Goal: Transaction & Acquisition: Purchase product/service

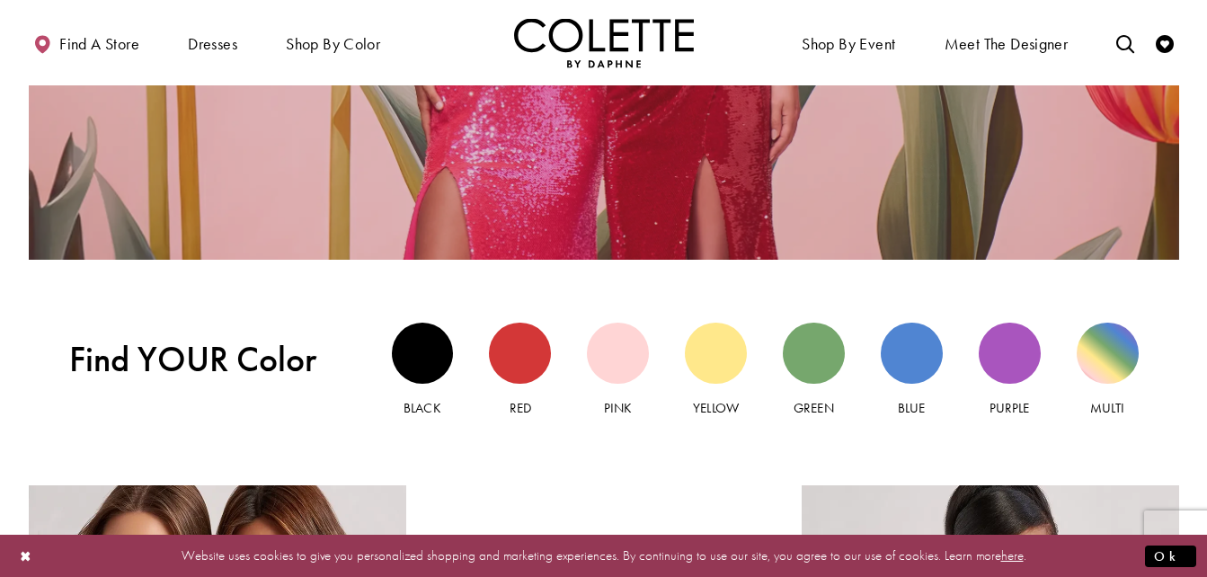
scroll to position [1623, 0]
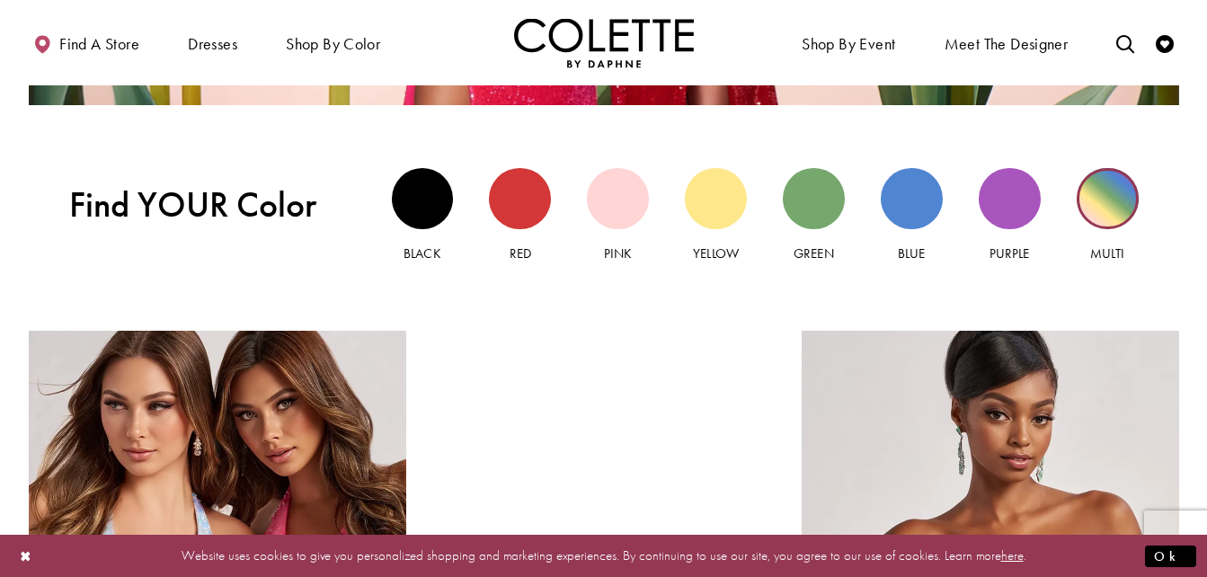
click at [1111, 195] on div "Multi view" at bounding box center [1107, 199] width 62 height 62
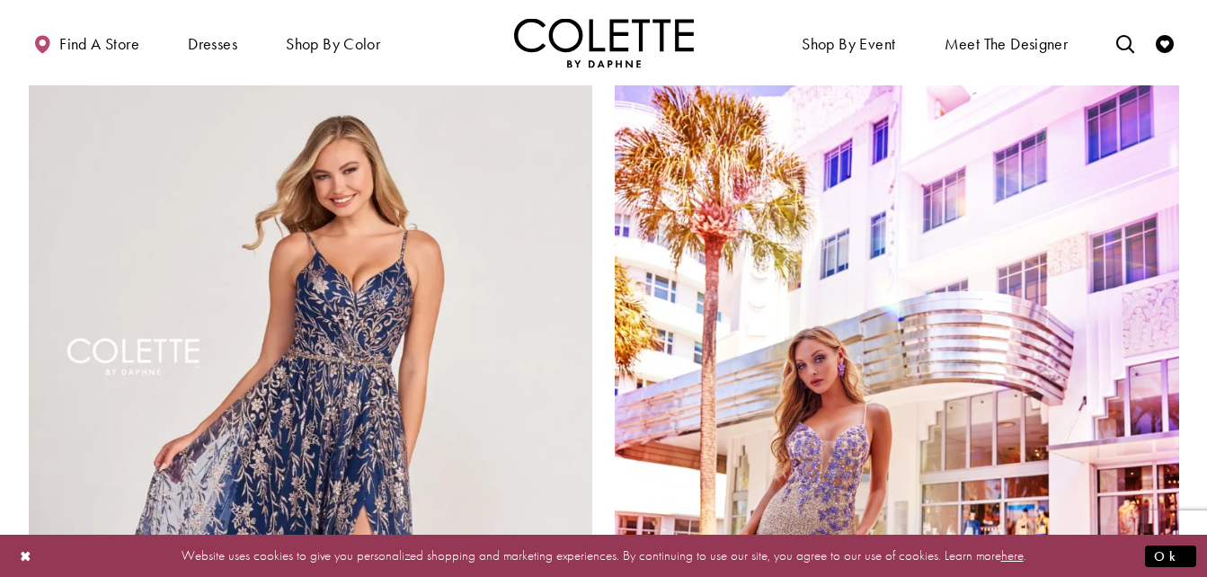
scroll to position [2785, 0]
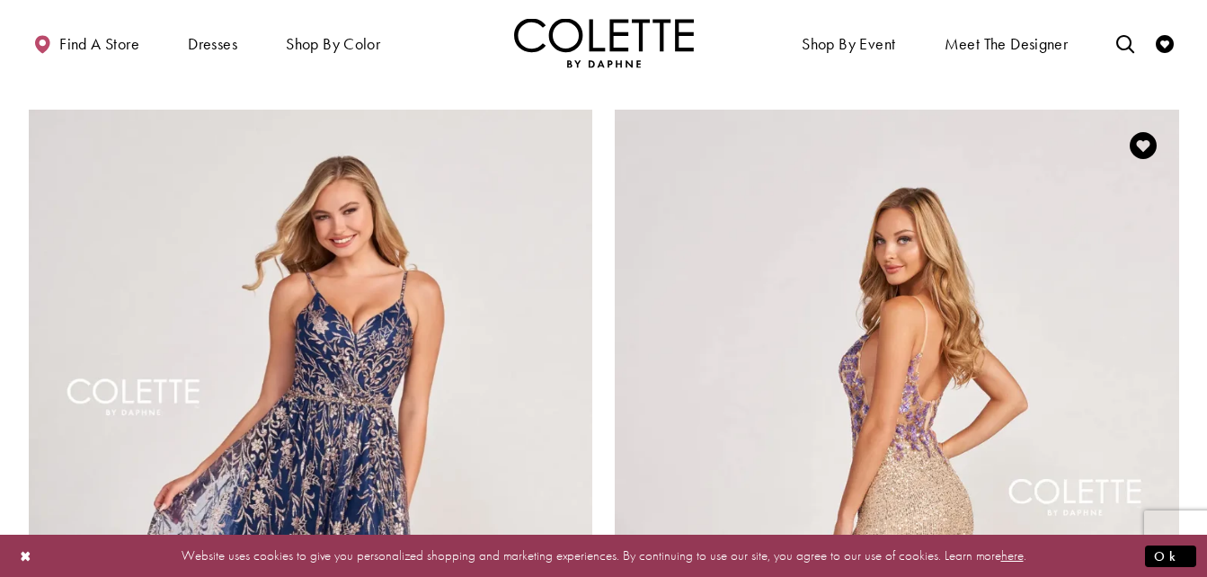
click at [650, 354] on img "Visit Colette by Daphne Style No. CL2049 Page" at bounding box center [897, 520] width 564 height 820
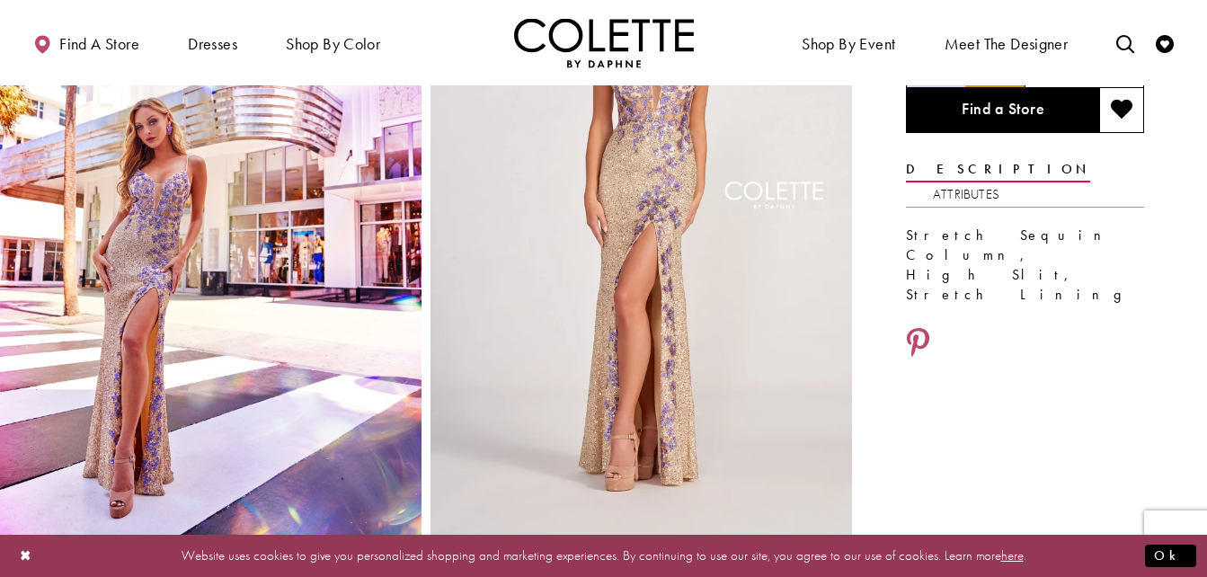
scroll to position [90, 0]
